Goal: Manage account settings

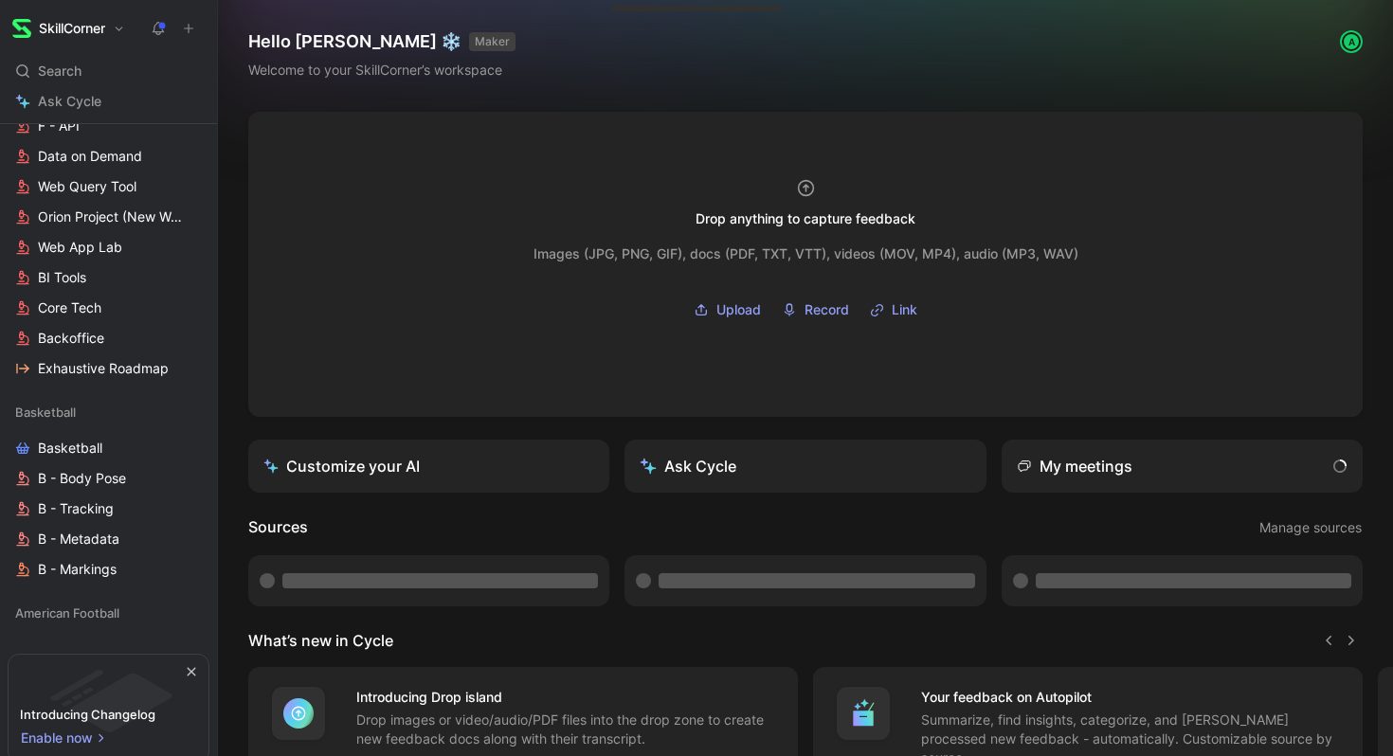
scroll to position [1020, 0]
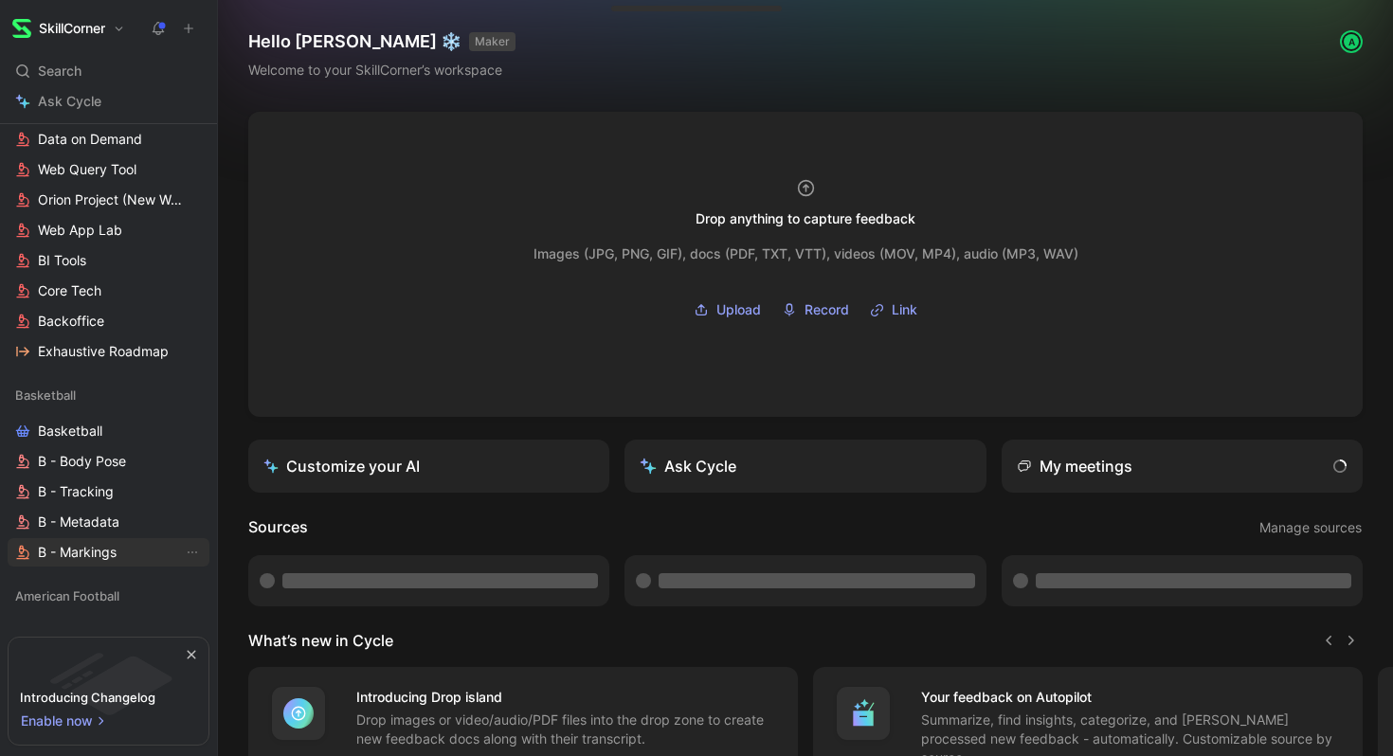
click at [78, 548] on span "B - Markings" at bounding box center [77, 552] width 79 height 19
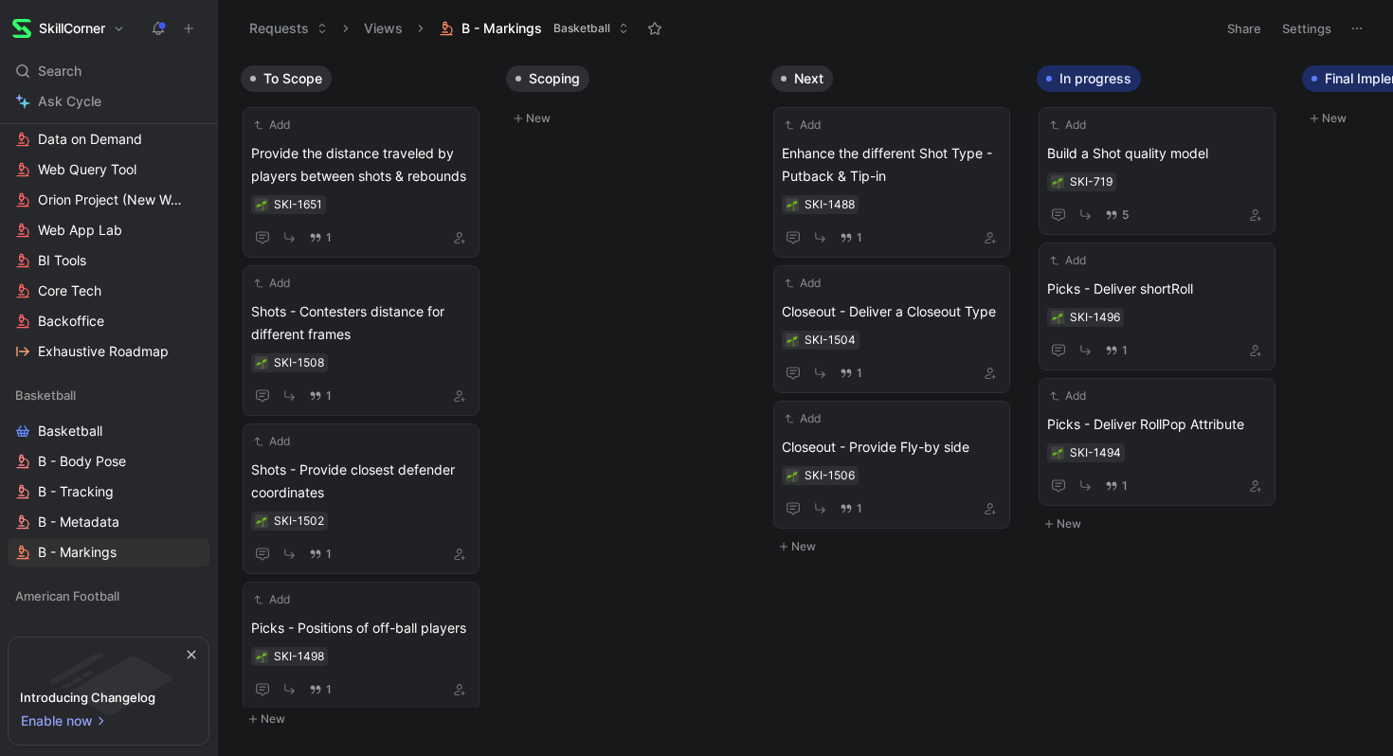
click at [570, 546] on div "To Scope Add Provide the distance traveled by players between shots & rebounds …" at bounding box center [805, 405] width 1175 height 699
click at [81, 422] on span "Basketball" at bounding box center [70, 431] width 64 height 19
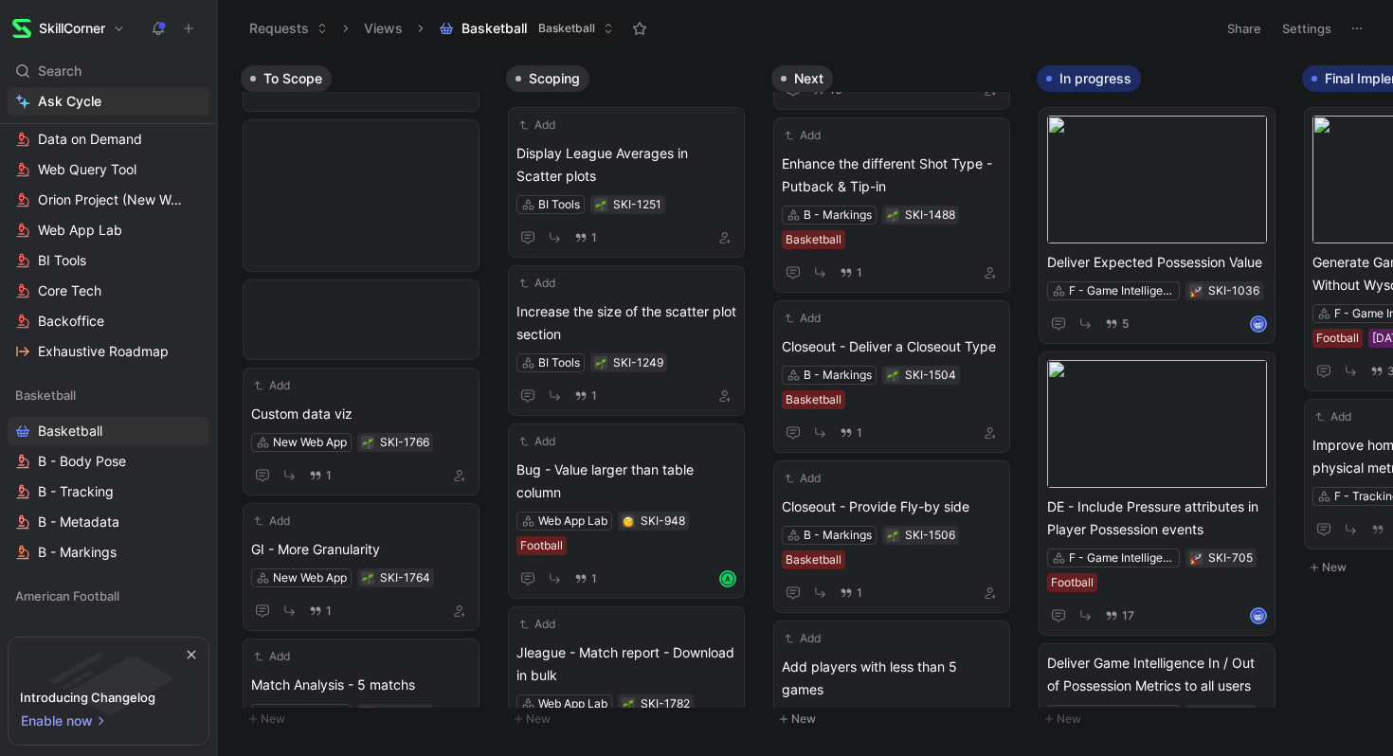
scroll to position [1826, 0]
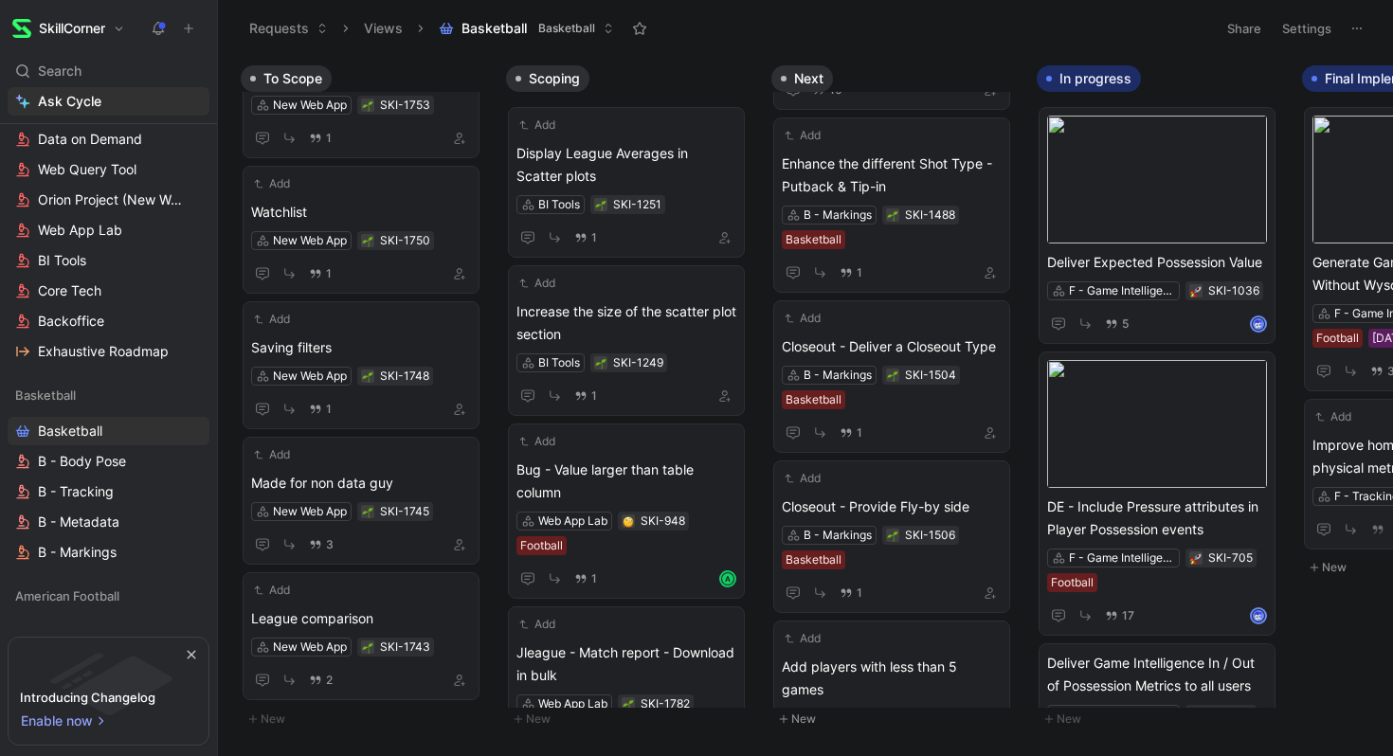
click at [1312, 25] on button "Settings" at bounding box center [1306, 28] width 66 height 27
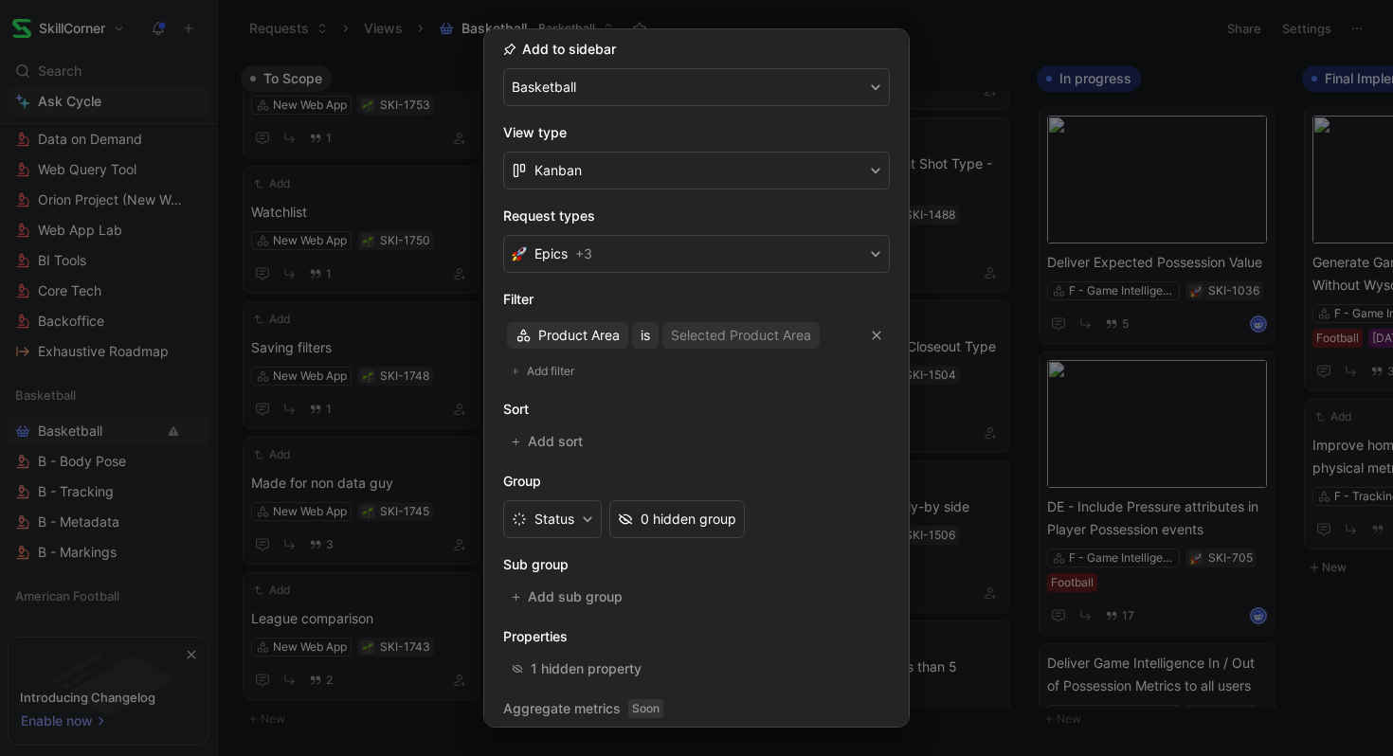
scroll to position [217, 0]
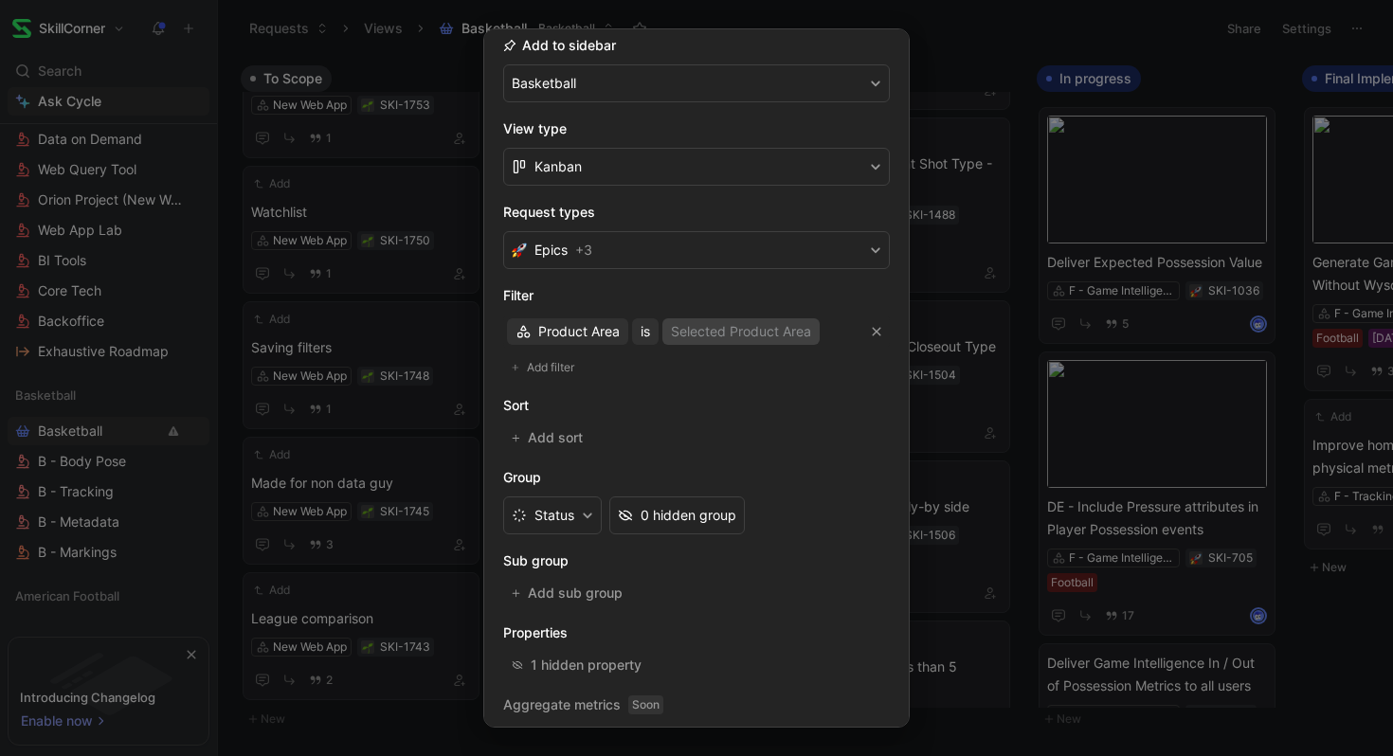
click at [720, 336] on div "Selected Product Area" at bounding box center [741, 331] width 140 height 23
click at [600, 337] on span "Product Area" at bounding box center [578, 331] width 81 height 23
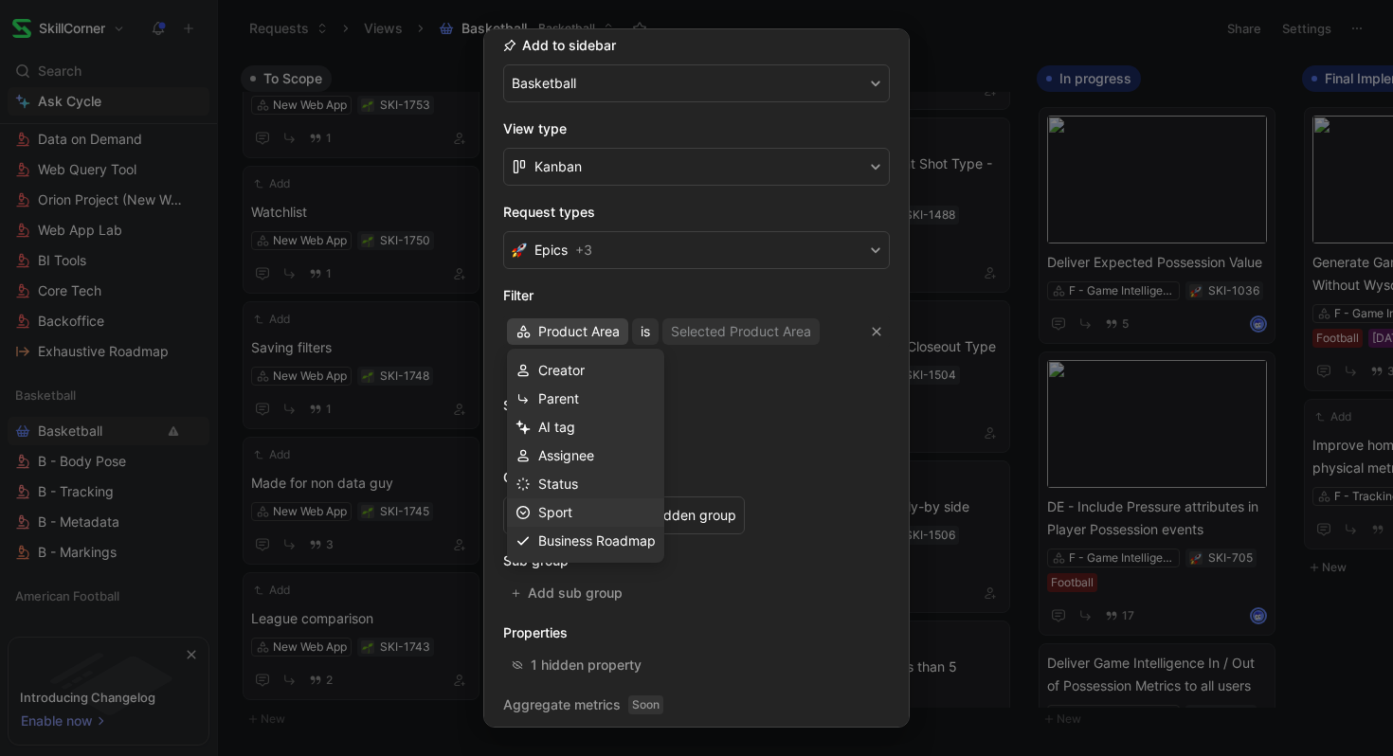
click at [561, 511] on span "Sport" at bounding box center [555, 512] width 34 height 16
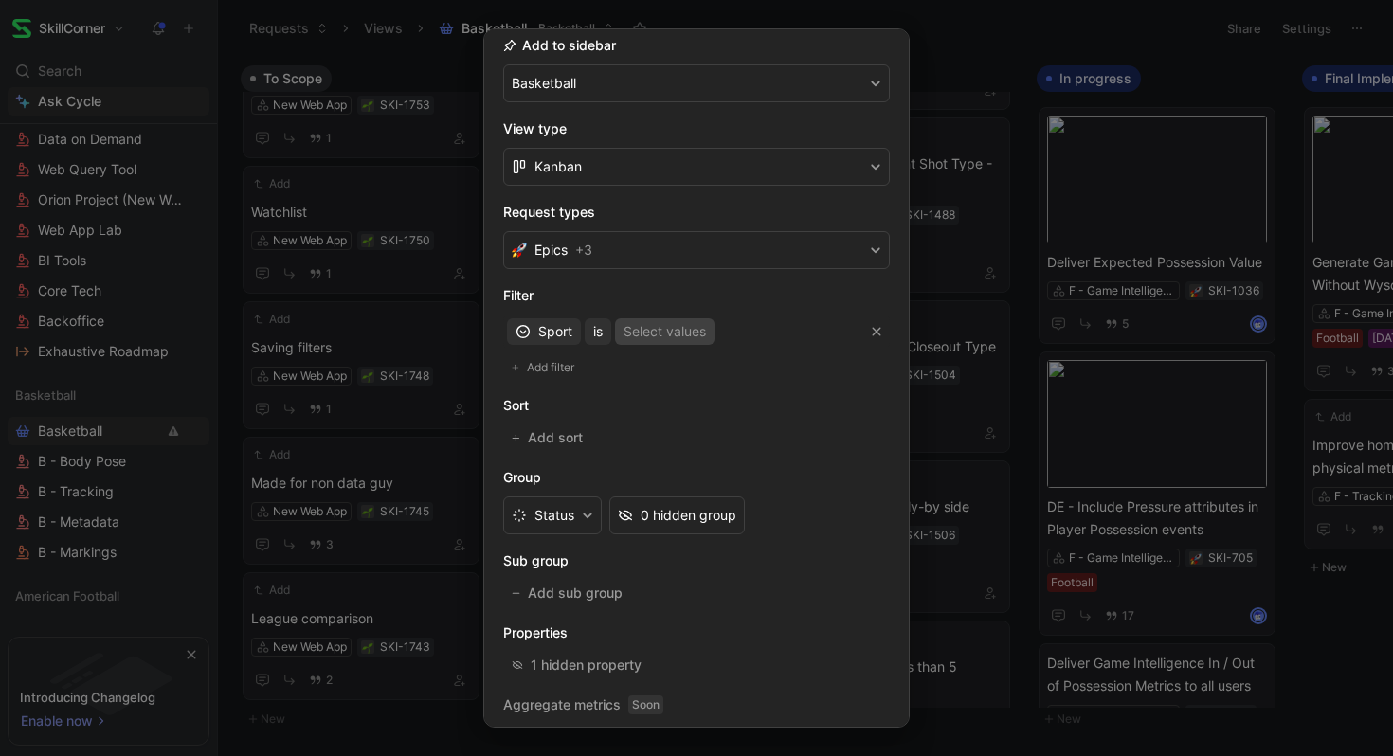
click at [687, 333] on div "Select values" at bounding box center [664, 331] width 82 height 23
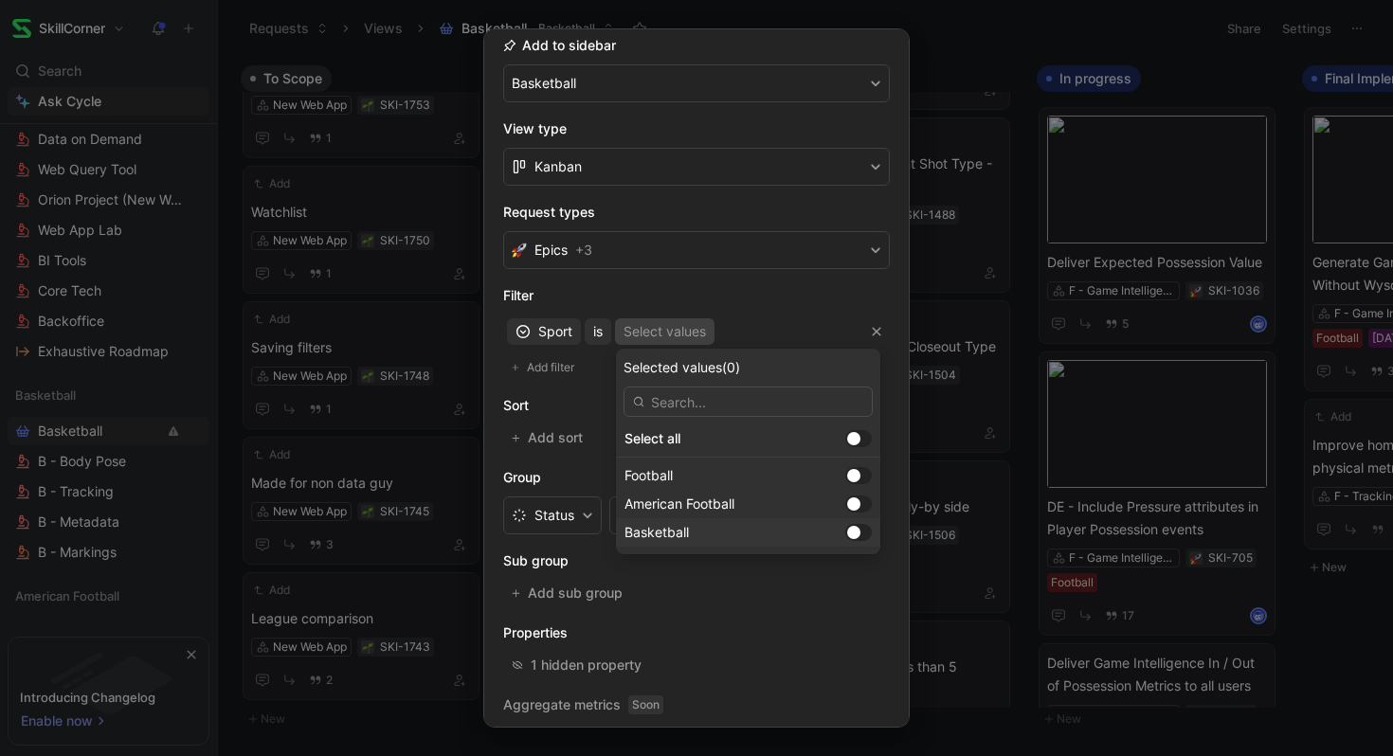
click at [847, 527] on div at bounding box center [853, 532] width 13 height 13
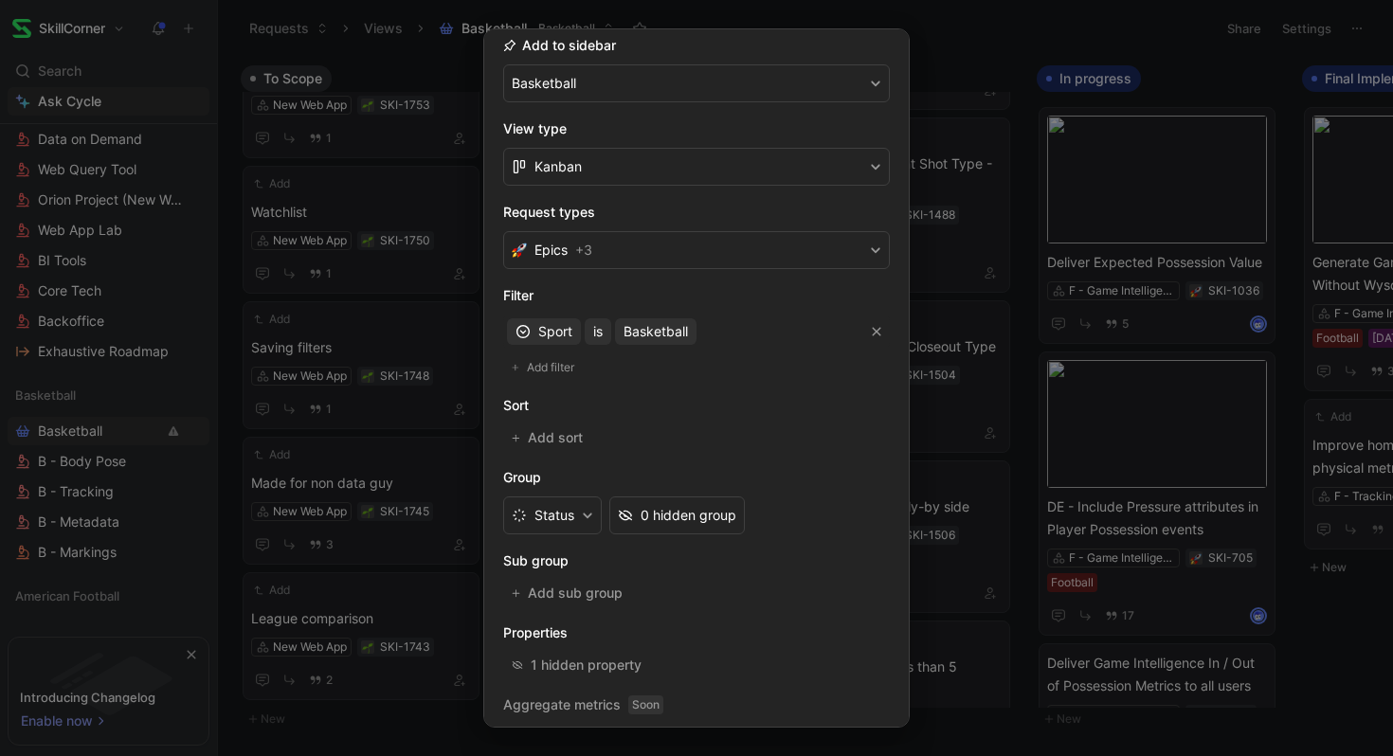
scroll to position [267, 0]
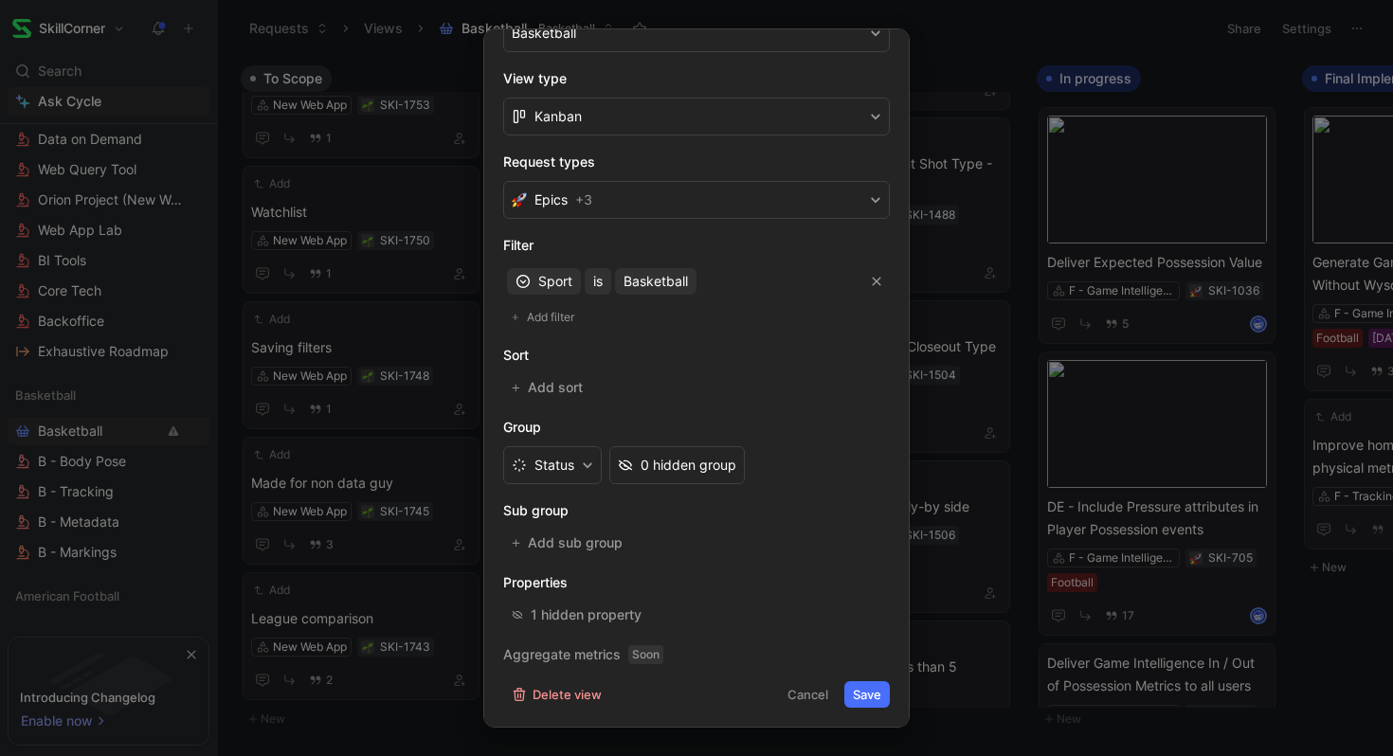
click at [869, 697] on button "Save" at bounding box center [866, 694] width 45 height 27
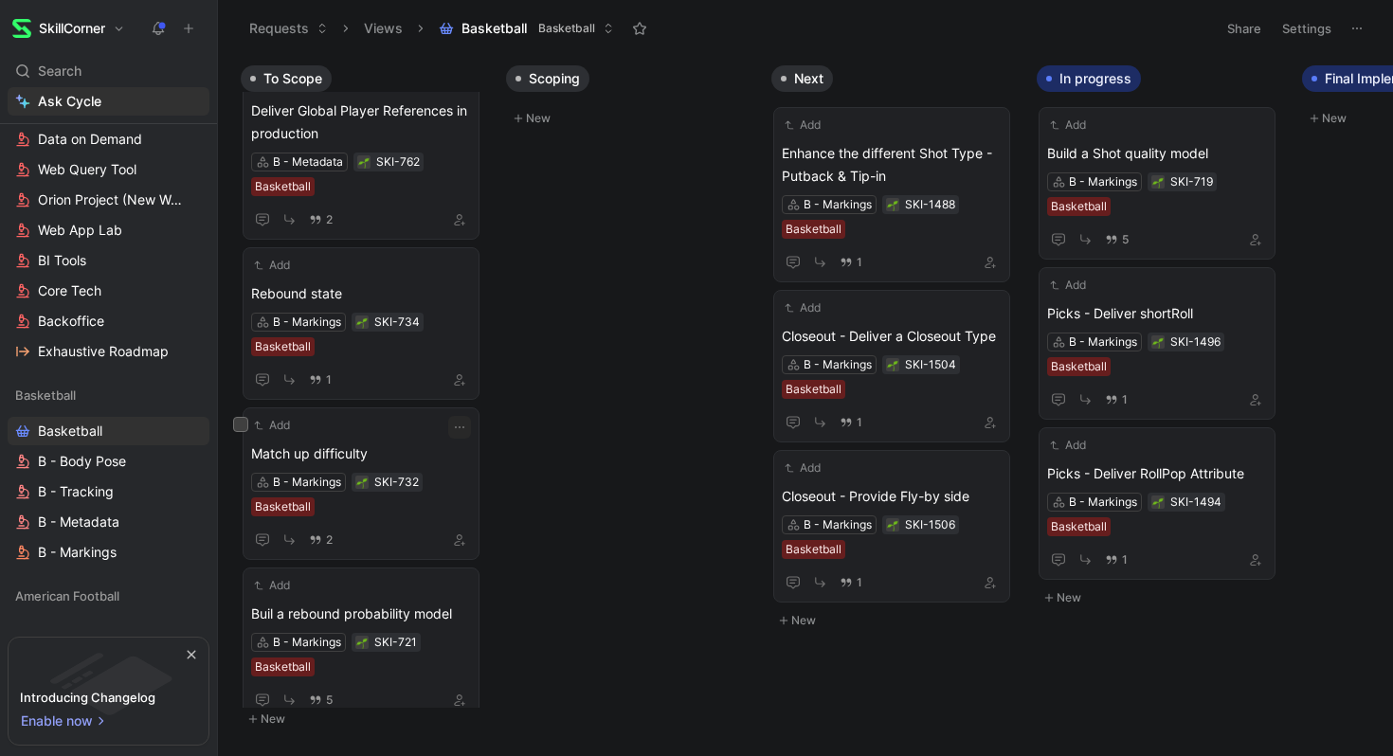
scroll to position [3537, 0]
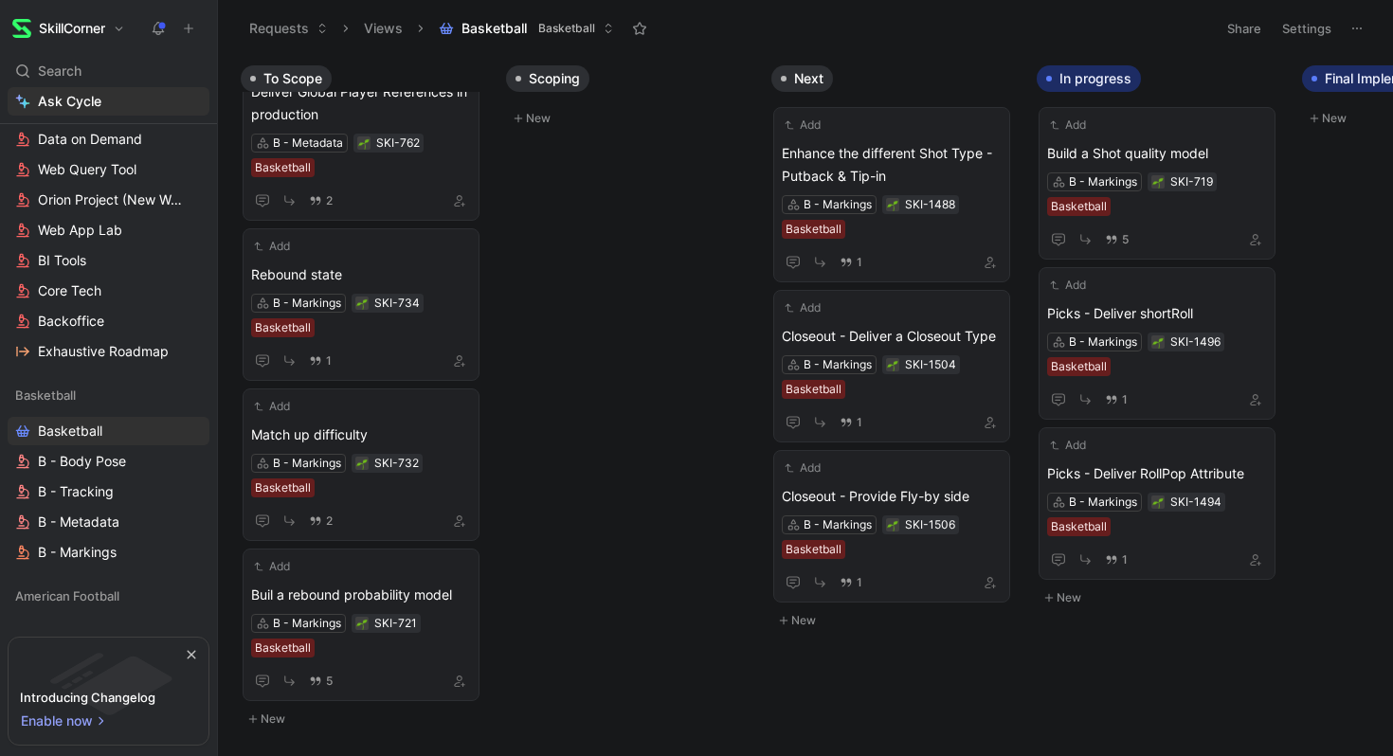
click at [555, 432] on div "To Scope Add Create a Match up Difficulty Analysis B - Analysis SKI-986 Basketb…" at bounding box center [805, 405] width 1175 height 699
